Goal: Transaction & Acquisition: Purchase product/service

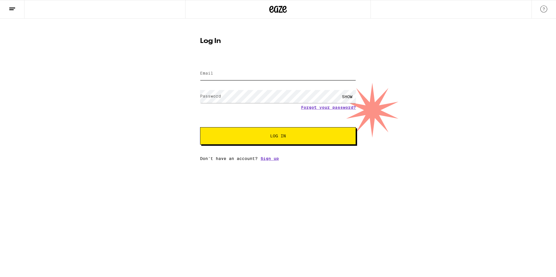
click at [215, 70] on input "Email" at bounding box center [278, 73] width 156 height 13
type input "aguileraruiz73@gmail.com"
click at [320, 107] on link "Forgot your password?" at bounding box center [328, 107] width 55 height 5
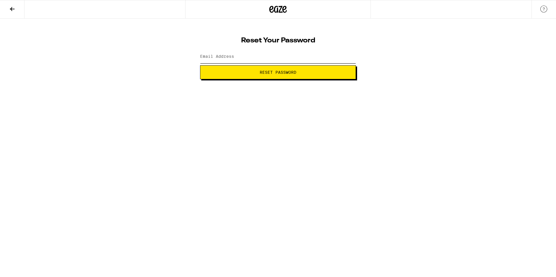
click at [242, 60] on input "Email Address" at bounding box center [278, 56] width 156 height 13
type input "[EMAIL_ADDRESS][DOMAIN_NAME]"
click at [267, 74] on span "Reset Password" at bounding box center [278, 72] width 37 height 4
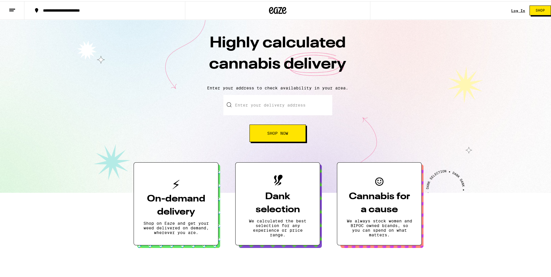
click at [295, 104] on input "Enter your delivery address" at bounding box center [277, 104] width 109 height 20
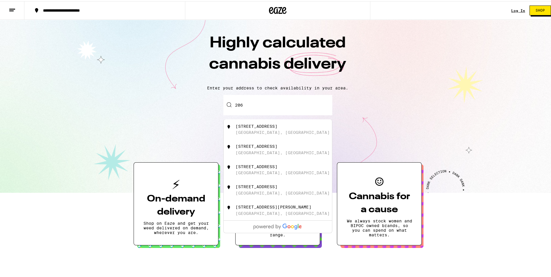
click at [257, 151] on div "206 Lazard St San Fernando, CA" at bounding box center [288, 148] width 104 height 11
type input "206 Lazard St, San Fernando, CA"
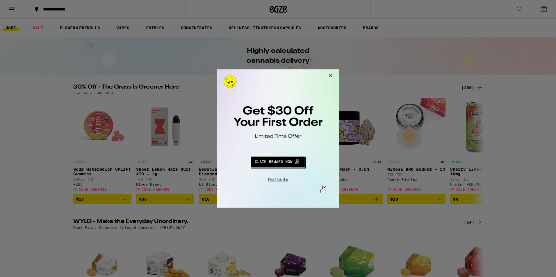
click at [282, 161] on button "Redirect to URL" at bounding box center [277, 161] width 101 height 14
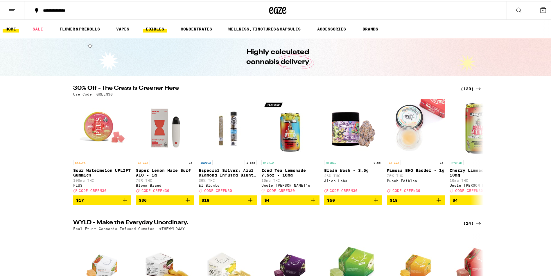
click at [154, 28] on link "EDIBLES" at bounding box center [155, 27] width 24 height 7
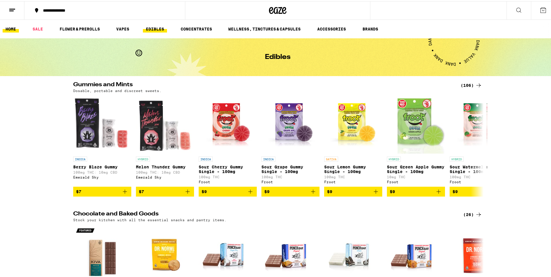
click at [10, 29] on link "HOME" at bounding box center [11, 27] width 16 height 7
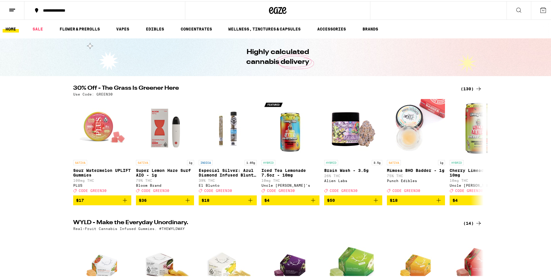
click at [12, 8] on icon at bounding box center [12, 9] width 7 height 7
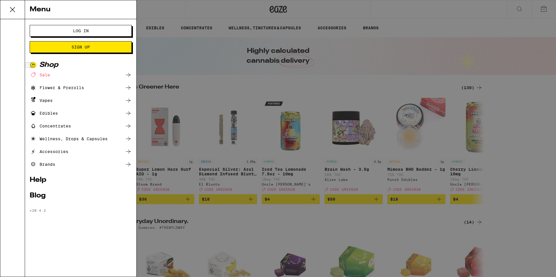
click at [57, 113] on div "Edibles" at bounding box center [44, 113] width 28 height 7
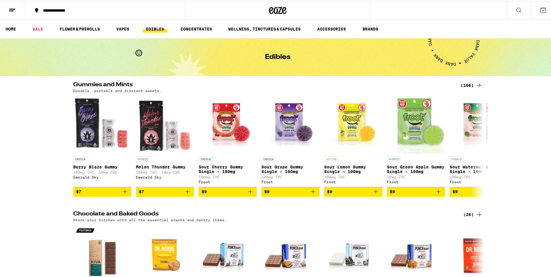
click at [384, 9] on div "**********" at bounding box center [278, 9] width 556 height 19
click at [517, 7] on icon at bounding box center [519, 9] width 5 height 5
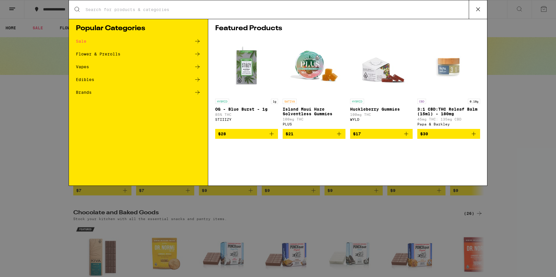
click at [96, 78] on div "Edibles" at bounding box center [138, 79] width 125 height 7
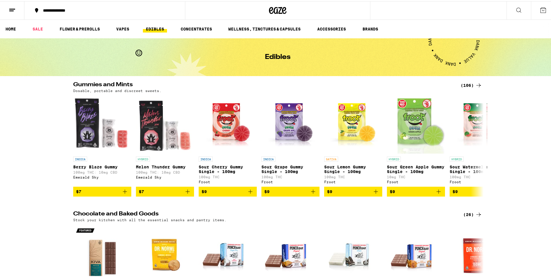
click at [516, 8] on icon at bounding box center [519, 9] width 7 height 7
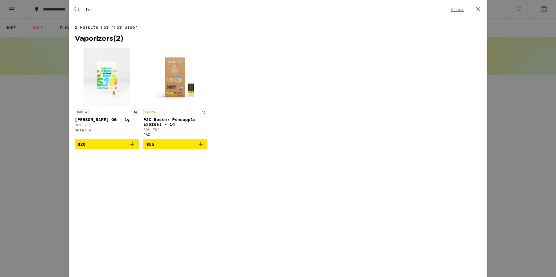
type input "f"
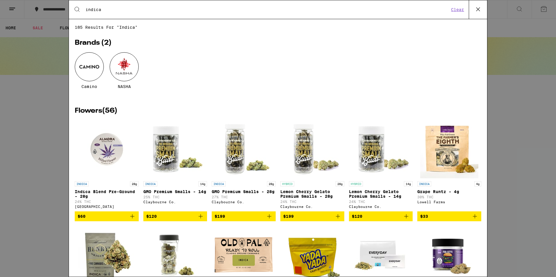
type input "indica"
click at [15, 133] on div "Search for Products indica Clear 185 results for "indica" Brands ( 2 ) Camino N…" at bounding box center [278, 138] width 556 height 277
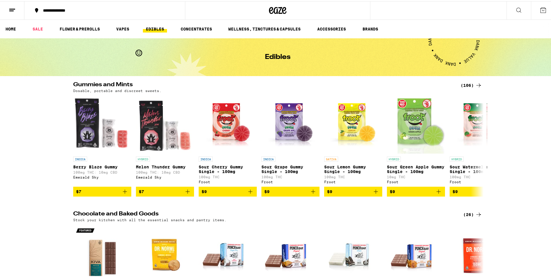
click at [151, 26] on link "EDIBLES" at bounding box center [155, 27] width 24 height 7
click at [477, 85] on icon at bounding box center [478, 84] width 7 height 7
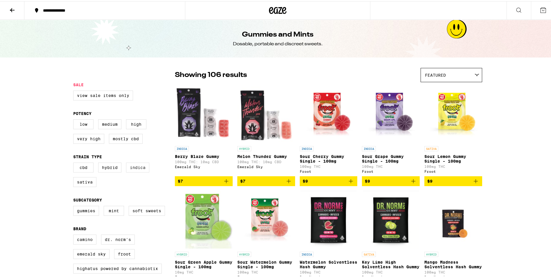
click at [135, 171] on label "Indica" at bounding box center [137, 167] width 23 height 10
click at [75, 163] on input "Indica" at bounding box center [74, 162] width 0 height 0
checkbox input "true"
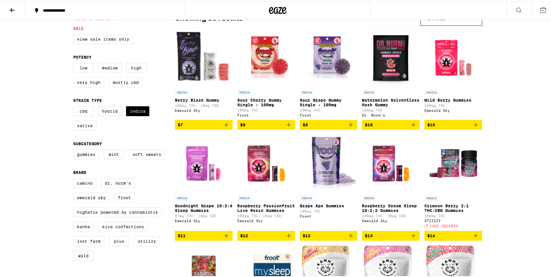
scroll to position [58, 0]
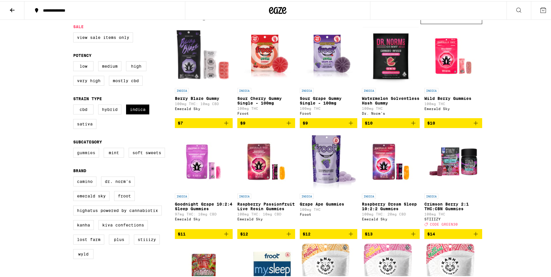
click at [80, 155] on label "Gummies" at bounding box center [86, 152] width 26 height 10
click at [75, 148] on input "Gummies" at bounding box center [74, 148] width 0 height 0
checkbox input "true"
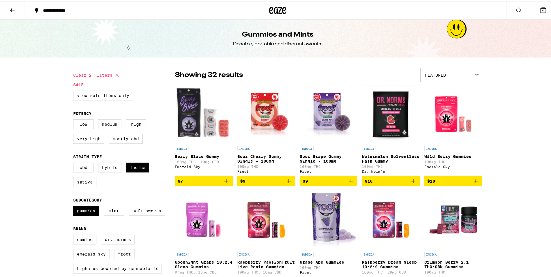
click at [105, 125] on label "Medium" at bounding box center [109, 123] width 23 height 10
click at [75, 119] on input "Medium" at bounding box center [74, 119] width 0 height 0
checkbox input "true"
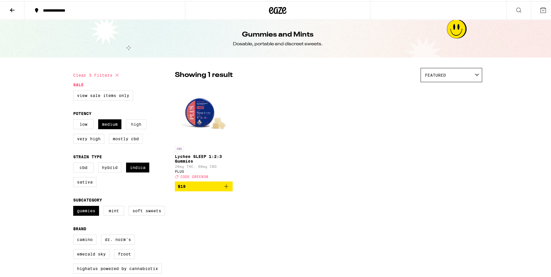
click at [133, 124] on label "High" at bounding box center [136, 123] width 20 height 10
click at [75, 119] on input "High" at bounding box center [74, 119] width 0 height 0
checkbox input "true"
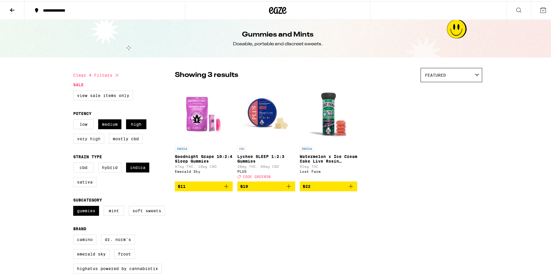
click at [90, 140] on label "Very High" at bounding box center [88, 138] width 31 height 10
click at [75, 119] on input "Very High" at bounding box center [74, 119] width 0 height 0
checkbox input "true"
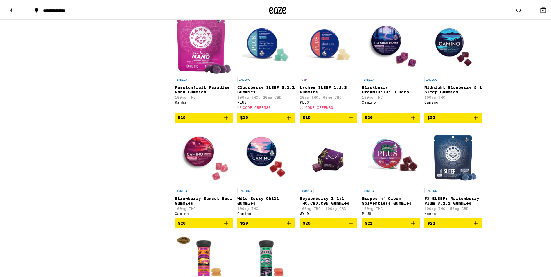
scroll to position [465, 0]
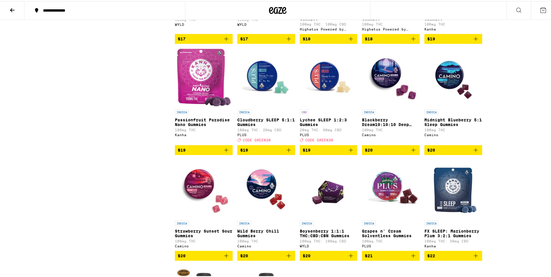
click at [287, 153] on icon "Add to bag" at bounding box center [288, 149] width 7 height 7
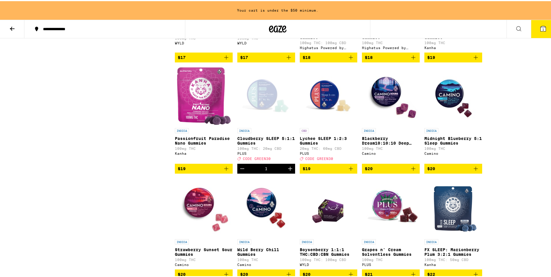
scroll to position [484, 0]
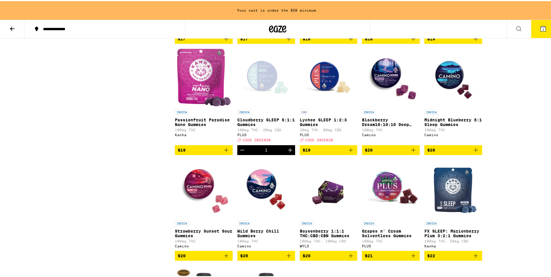
click at [287, 153] on icon "Increment" at bounding box center [290, 149] width 7 height 7
click at [264, 141] on span "CODE GREEN30" at bounding box center [257, 139] width 28 height 4
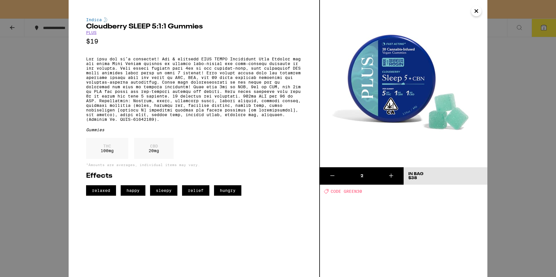
click at [24, 102] on div "Indica Cloudberry SLEEP 5:1:1 Gummies PLUS $19 Gummies THC 100 mg CBD 20 mg *Am…" at bounding box center [278, 138] width 556 height 277
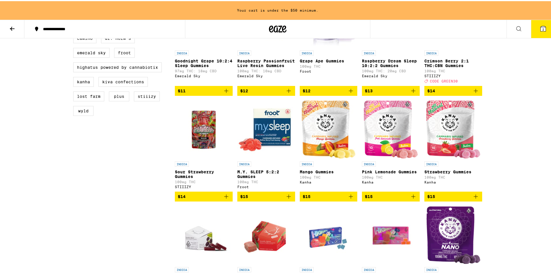
scroll to position [193, 0]
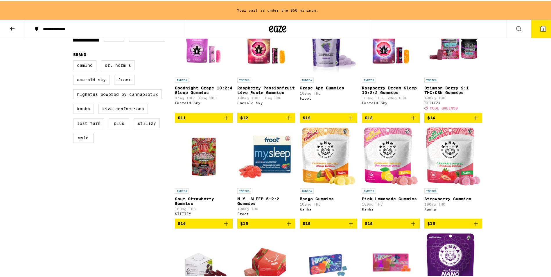
click at [286, 226] on icon "Add to bag" at bounding box center [288, 222] width 7 height 7
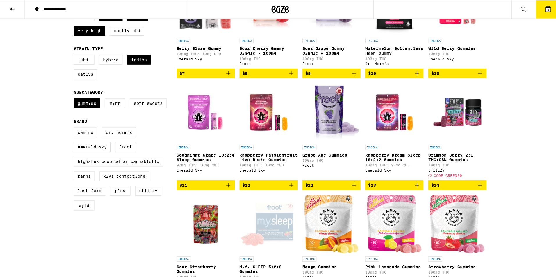
scroll to position [116, 0]
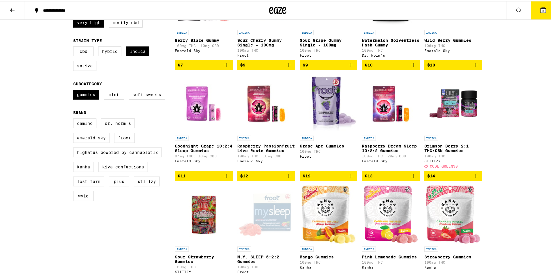
click at [224, 178] on icon "Add to bag" at bounding box center [226, 174] width 7 height 7
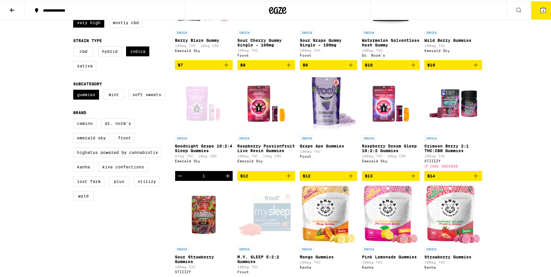
click at [541, 8] on icon at bounding box center [543, 8] width 5 height 5
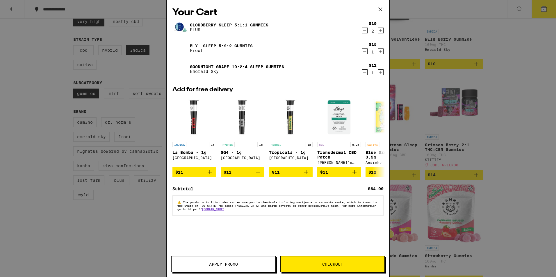
click at [380, 73] on icon "Increment" at bounding box center [380, 72] width 5 height 7
click at [321, 266] on span "Checkout" at bounding box center [332, 264] width 104 height 4
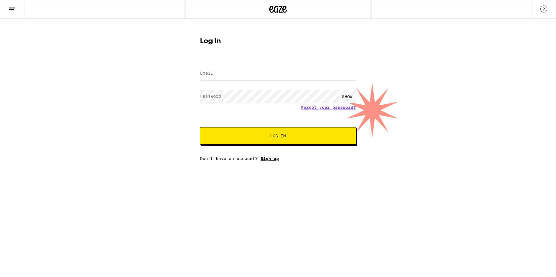
click at [268, 160] on link "Sign up" at bounding box center [269, 158] width 18 height 5
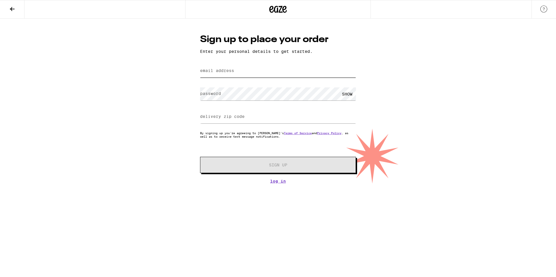
click at [250, 76] on input "email address" at bounding box center [278, 71] width 156 height 13
type input "aguileraruiz73@gmail.com"
click at [268, 120] on input "delivery zip code" at bounding box center [278, 116] width 156 height 13
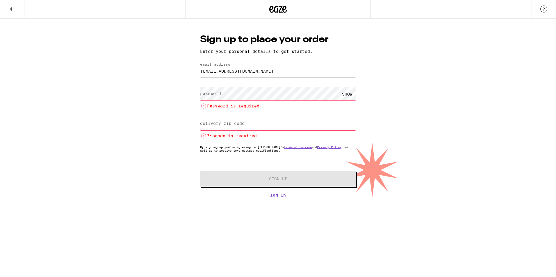
click at [240, 119] on div "delivery zip code Zipcode is required" at bounding box center [278, 127] width 156 height 24
click at [253, 125] on input "delivery zip code" at bounding box center [278, 123] width 156 height 13
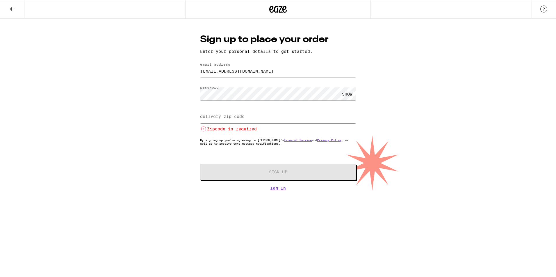
click at [230, 119] on label "delivery zip code" at bounding box center [222, 116] width 44 height 5
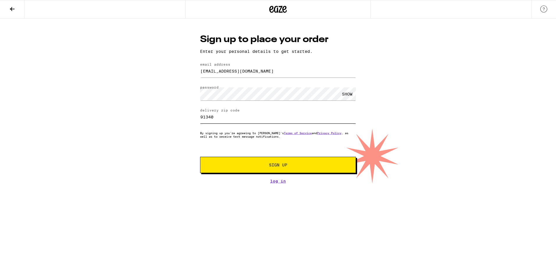
type input "91340"
click at [130, 169] on div "Sign up to place your order Enter your personal details to get started. email a…" at bounding box center [278, 101] width 556 height 165
click at [289, 167] on span "Sign Up" at bounding box center [278, 165] width 116 height 4
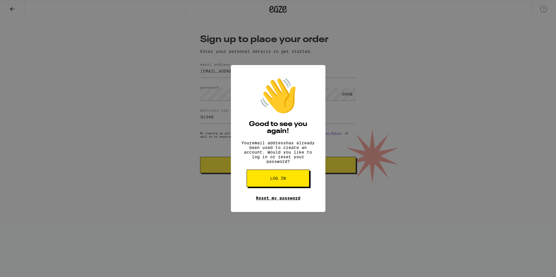
click at [273, 201] on link "Reset my password" at bounding box center [278, 198] width 44 height 5
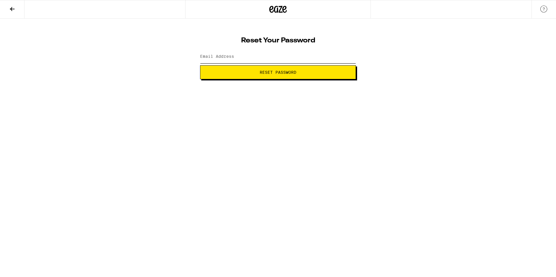
click at [243, 60] on input "Email Address" at bounding box center [278, 56] width 156 height 13
type input "aguileraruiz73@gmail.com"
click at [271, 73] on span "Reset Password" at bounding box center [278, 72] width 37 height 4
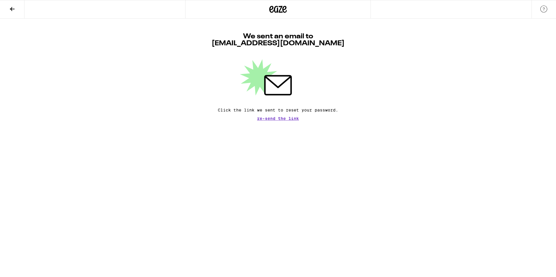
click at [271, 121] on span "Re-send the link" at bounding box center [278, 119] width 42 height 4
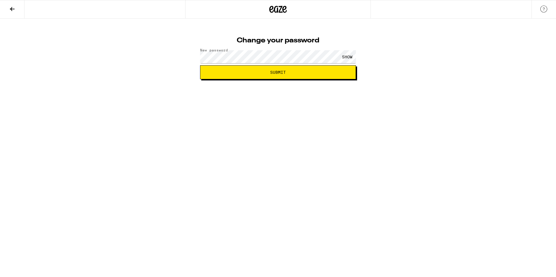
click at [348, 56] on div "SHOW" at bounding box center [346, 56] width 17 height 13
click at [270, 71] on span "Submit" at bounding box center [278, 72] width 16 height 4
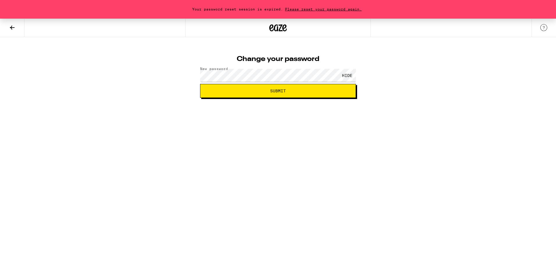
click at [310, 8] on span "Please reset your password again." at bounding box center [323, 9] width 81 height 4
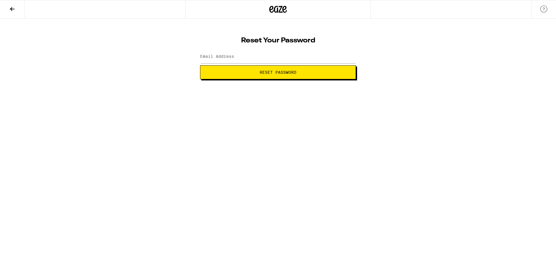
click at [226, 55] on label "Email Address" at bounding box center [217, 56] width 34 height 5
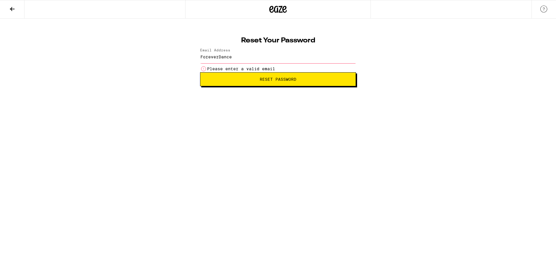
click at [268, 74] on button "Reset Password" at bounding box center [278, 79] width 156 height 14
click at [235, 54] on div "Reset Your Password Email Address ForeverDance Please enter a valid email Reset…" at bounding box center [277, 59] width 167 height 53
click at [241, 56] on input "ForeverDance" at bounding box center [278, 56] width 156 height 13
type input "F"
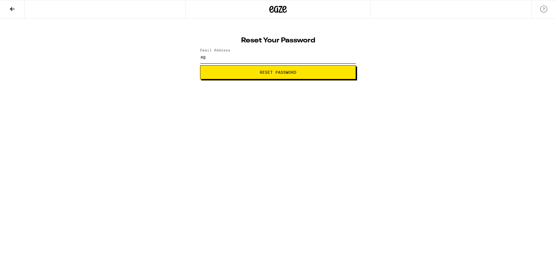
type input "[EMAIL_ADDRESS][DOMAIN_NAME]"
click at [268, 73] on span "Reset Password" at bounding box center [278, 72] width 37 height 4
click at [349, 57] on div "SHOW" at bounding box center [346, 56] width 17 height 13
click at [281, 75] on button "Submit" at bounding box center [278, 72] width 156 height 14
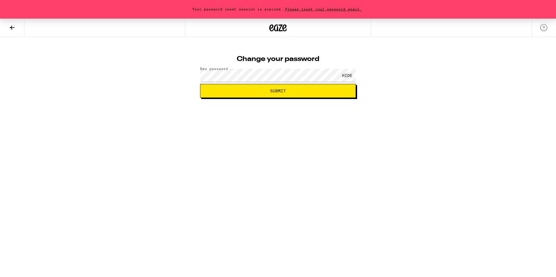
click at [320, 9] on span "Please reset your password again." at bounding box center [323, 9] width 81 height 4
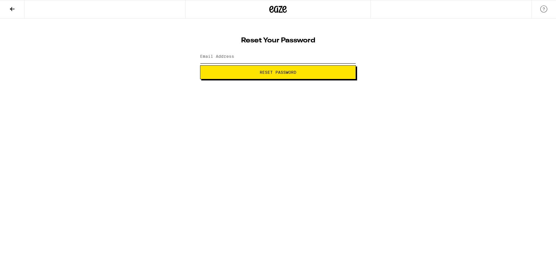
click at [250, 58] on input "Email Address" at bounding box center [278, 56] width 156 height 13
type input "[EMAIL_ADDRESS][DOMAIN_NAME]"
click at [264, 76] on button "Reset Password" at bounding box center [278, 72] width 156 height 14
click at [281, 74] on span "Submit" at bounding box center [278, 72] width 16 height 4
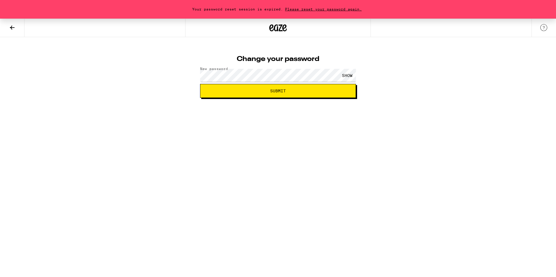
click at [275, 92] on span "Submit" at bounding box center [278, 91] width 16 height 4
click at [337, 8] on span "Please reset your password again." at bounding box center [323, 9] width 81 height 4
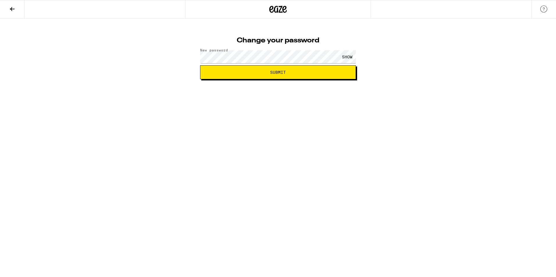
drag, startPoint x: 284, startPoint y: 72, endPoint x: 287, endPoint y: 71, distance: 3.4
click at [285, 72] on span "Submit" at bounding box center [278, 72] width 16 height 4
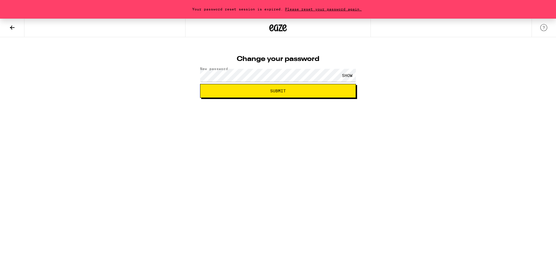
click at [307, 9] on span "Please reset your password again." at bounding box center [323, 9] width 81 height 4
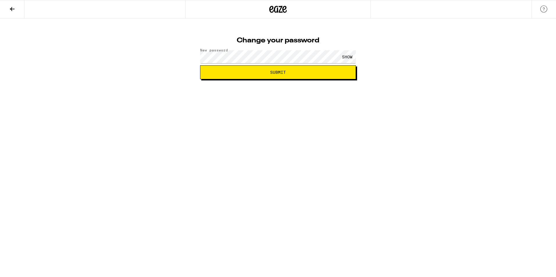
click at [267, 72] on span "Submit" at bounding box center [278, 72] width 146 height 4
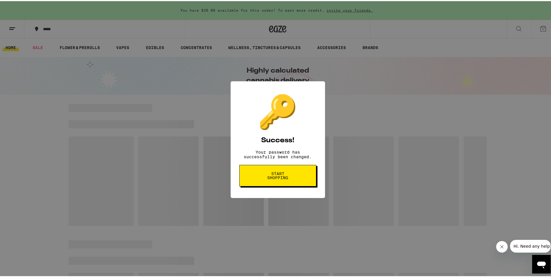
click at [272, 179] on span "Start shopping" at bounding box center [278, 175] width 30 height 8
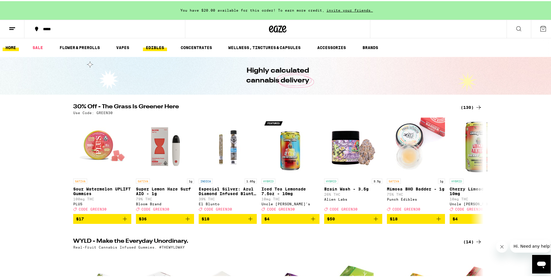
click at [159, 46] on link "EDIBLES" at bounding box center [155, 46] width 24 height 7
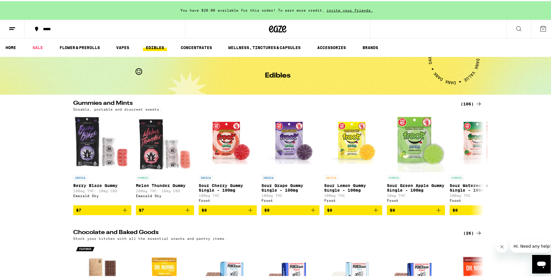
click at [464, 103] on div "(106)" at bounding box center [472, 102] width 22 height 7
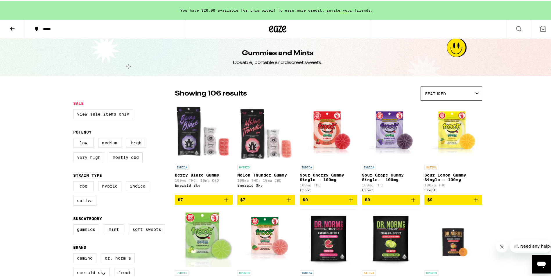
click at [83, 161] on label "Very High" at bounding box center [88, 156] width 31 height 10
click at [75, 138] on input "Very High" at bounding box center [74, 138] width 0 height 0
checkbox input "true"
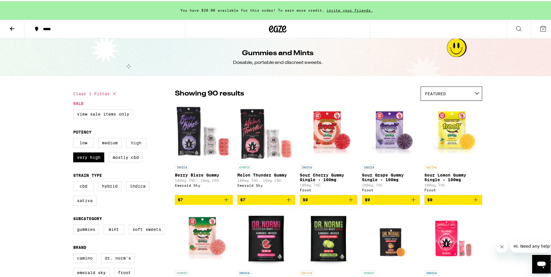
click at [134, 144] on label "High" at bounding box center [136, 142] width 20 height 10
click at [75, 138] on input "High" at bounding box center [74, 138] width 0 height 0
checkbox input "true"
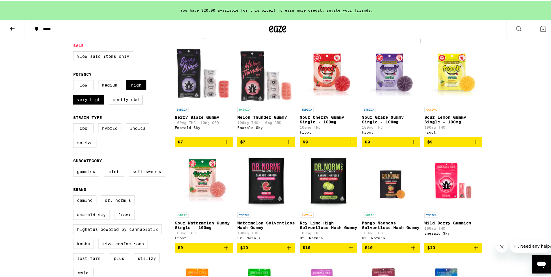
scroll to position [58, 0]
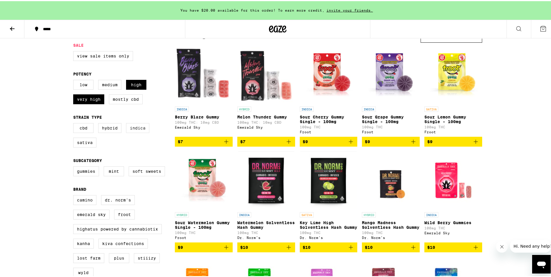
click at [139, 130] on label "Indica" at bounding box center [137, 127] width 23 height 10
click at [75, 123] on input "Indica" at bounding box center [74, 123] width 0 height 0
checkbox input "true"
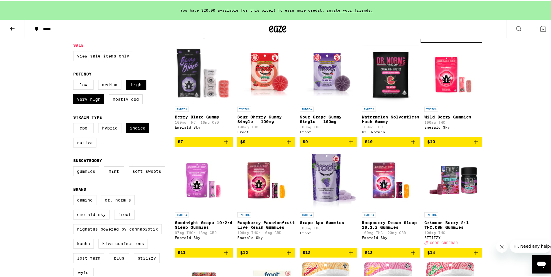
click at [89, 175] on label "Gummies" at bounding box center [86, 170] width 26 height 10
click at [75, 167] on input "Gummies" at bounding box center [74, 166] width 0 height 0
checkbox input "true"
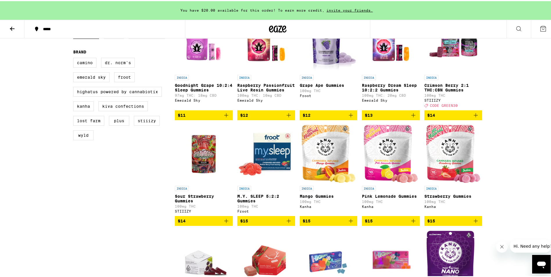
scroll to position [203, 0]
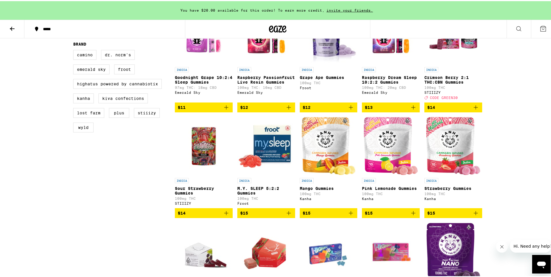
click at [287, 214] on icon "Add to bag" at bounding box center [289, 212] width 4 height 4
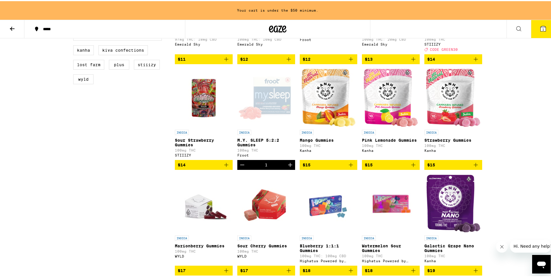
scroll to position [262, 0]
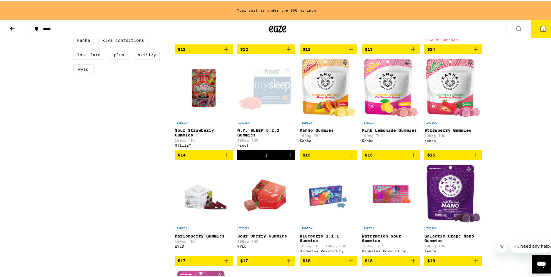
click at [382, 112] on img "Open page for Pink Lemonade Gummies from Kanha" at bounding box center [391, 87] width 54 height 58
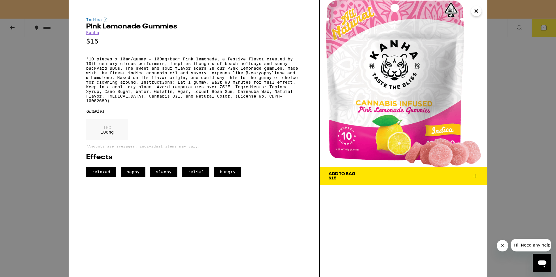
click at [477, 12] on icon "Close" at bounding box center [476, 11] width 7 height 9
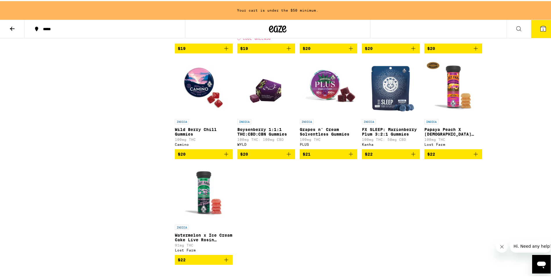
scroll to position [494, 0]
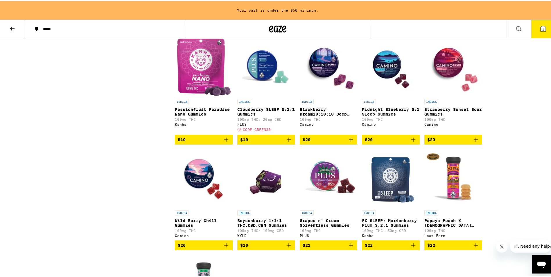
click at [287, 142] on icon "Add to bag" at bounding box center [288, 138] width 7 height 7
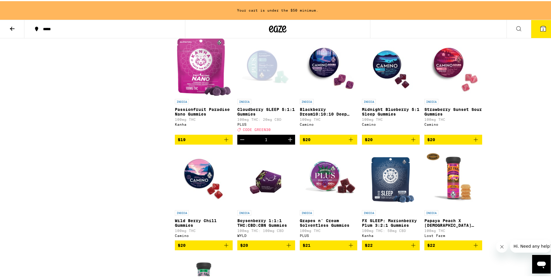
click at [287, 142] on icon "Increment" at bounding box center [290, 138] width 7 height 7
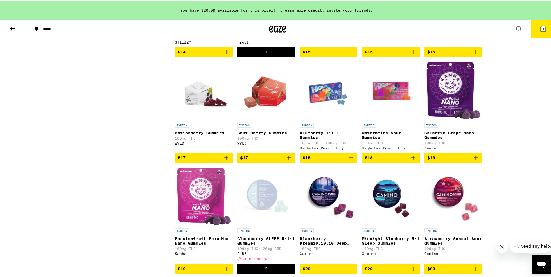
scroll to position [378, 0]
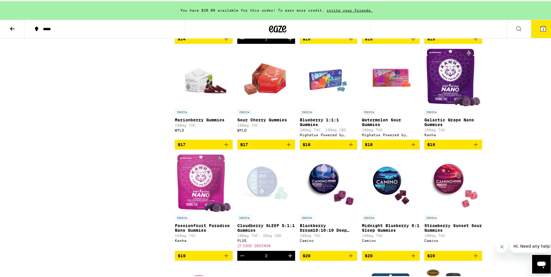
click at [452, 94] on img "Open page for Galactic Grape Nano Gummies from Kanha" at bounding box center [453, 76] width 54 height 58
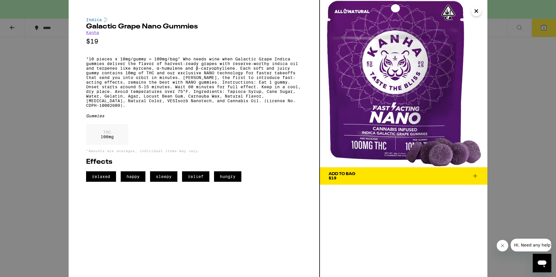
click at [40, 80] on div "Indica Galactic Grape Nano Gummies Kanha $19 *10 pieces x 10mg/gummy = 100mg/ba…" at bounding box center [278, 138] width 556 height 277
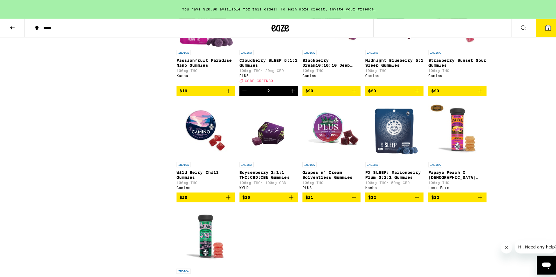
scroll to position [552, 0]
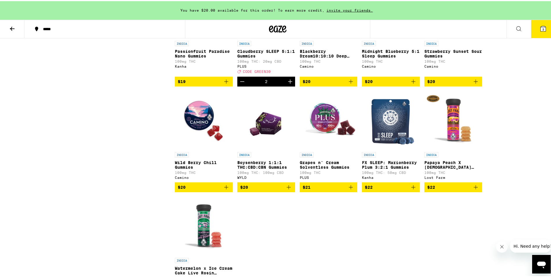
click at [330, 142] on img "Open page for Grapes n' Cream Solventless Gummies from PLUS" at bounding box center [329, 119] width 58 height 58
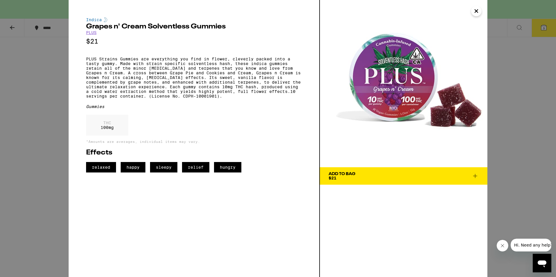
click at [475, 178] on icon at bounding box center [474, 176] width 7 height 7
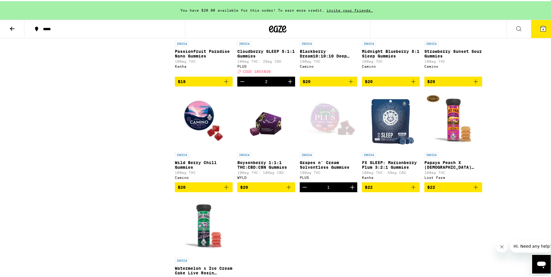
click at [541, 26] on icon at bounding box center [543, 27] width 5 height 5
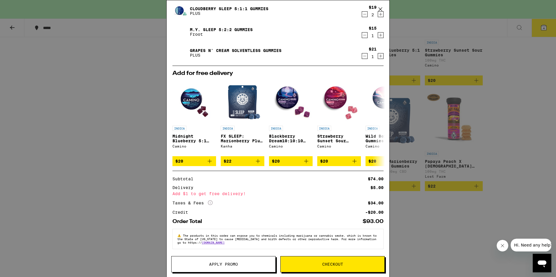
scroll to position [41, 0]
click at [327, 266] on span "Checkout" at bounding box center [332, 264] width 21 height 4
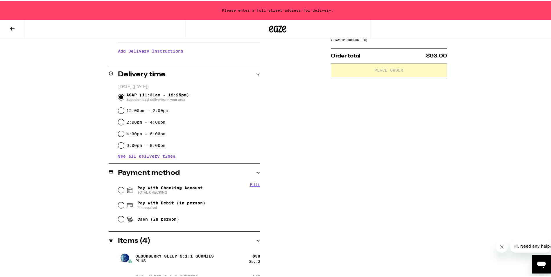
scroll to position [145, 0]
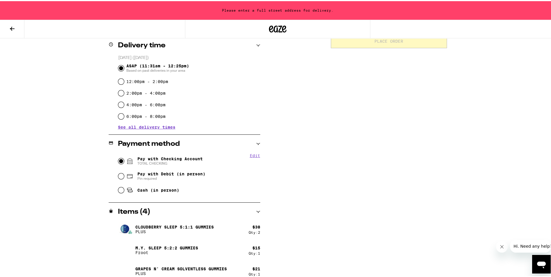
click at [118, 159] on input "Pay with Checking Account TOTAL CHECKING" at bounding box center [121, 160] width 6 height 6
radio input "true"
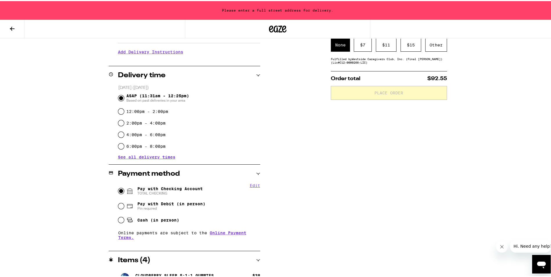
scroll to position [112, 0]
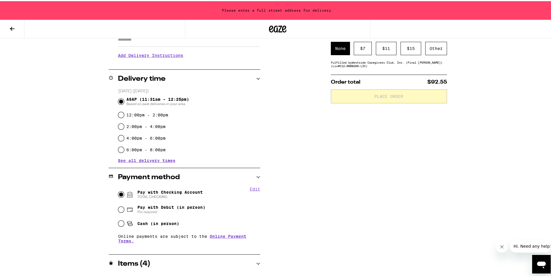
click at [151, 98] on span "ASAP (11:31am - 12:25pm) Based on past deliveries in your area" at bounding box center [157, 100] width 63 height 9
click at [124, 98] on input "ASAP (11:31am - 12:25pm) Based on past deliveries in your area" at bounding box center [121, 101] width 6 height 6
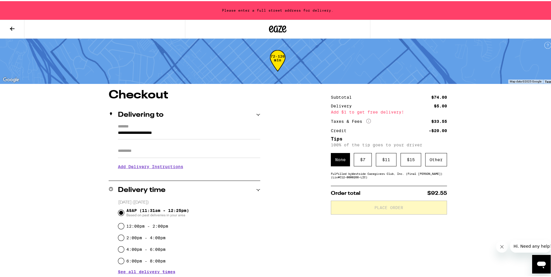
scroll to position [0, 0]
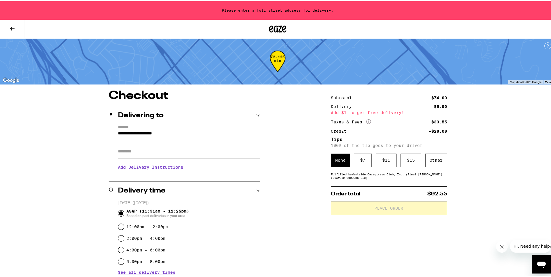
click at [201, 134] on input "**********" at bounding box center [189, 134] width 142 height 10
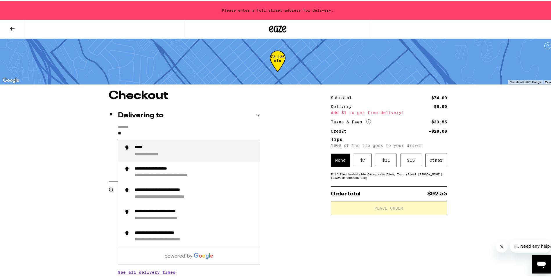
type input "*"
click at [164, 151] on div "**********" at bounding box center [156, 153] width 42 height 5
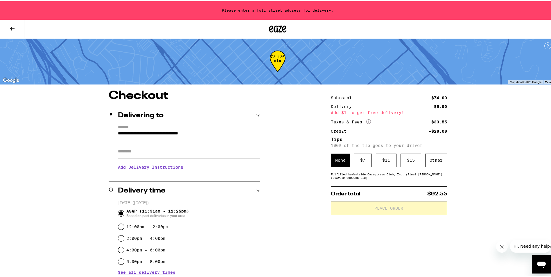
type input "**********"
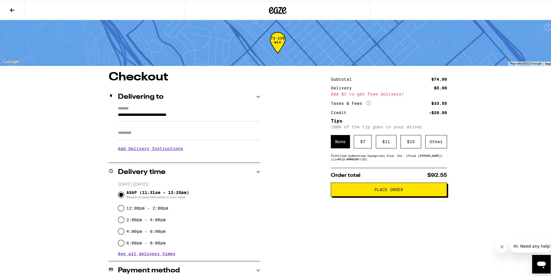
click at [393, 195] on button "Place Order" at bounding box center [389, 189] width 116 height 14
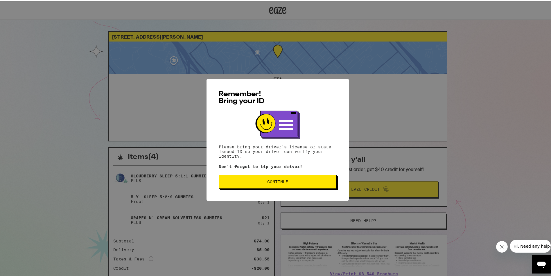
click at [276, 182] on span "Continue" at bounding box center [277, 181] width 21 height 4
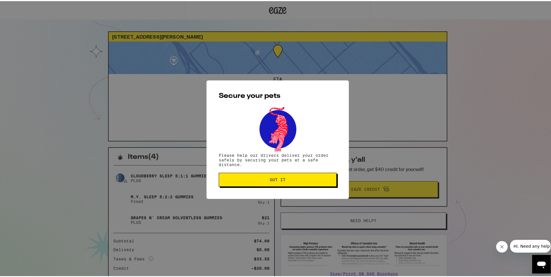
click at [278, 183] on button "Got it" at bounding box center [278, 179] width 118 height 14
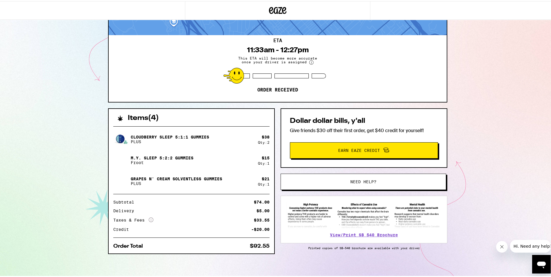
scroll to position [41, 0]
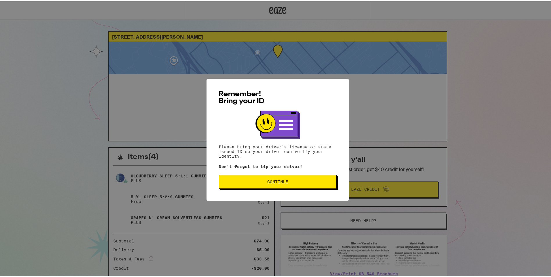
click at [269, 178] on button "Continue" at bounding box center [278, 181] width 118 height 14
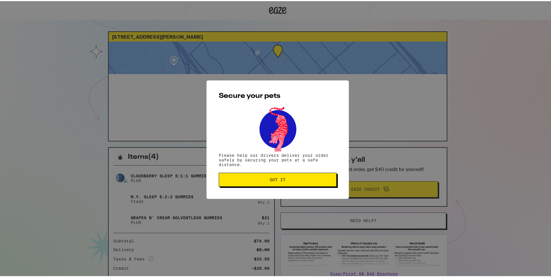
click at [281, 181] on span "Got it" at bounding box center [278, 179] width 16 height 4
